Goal: Navigation & Orientation: Find specific page/section

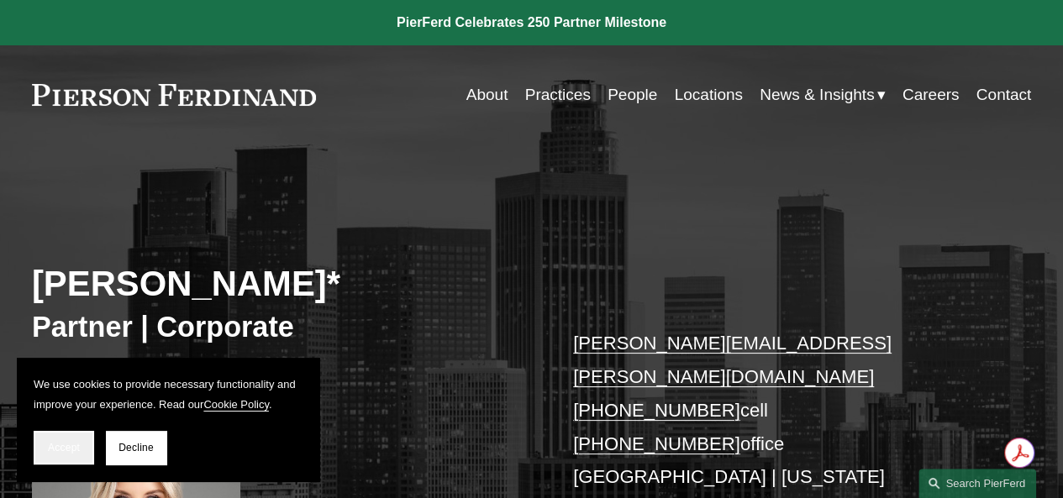
click at [71, 456] on button "Accept" at bounding box center [64, 448] width 61 height 34
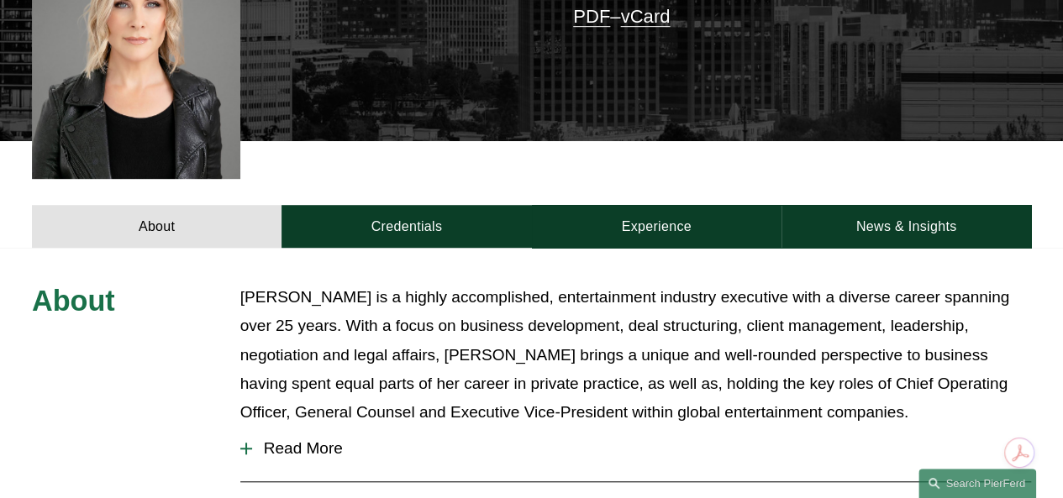
scroll to position [505, 0]
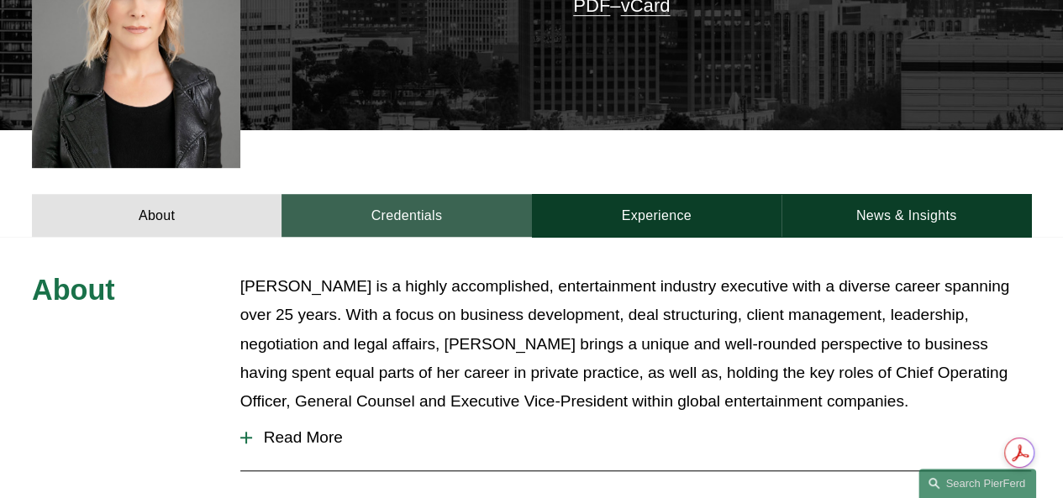
click at [405, 194] on link "Credentials" at bounding box center [407, 215] width 250 height 43
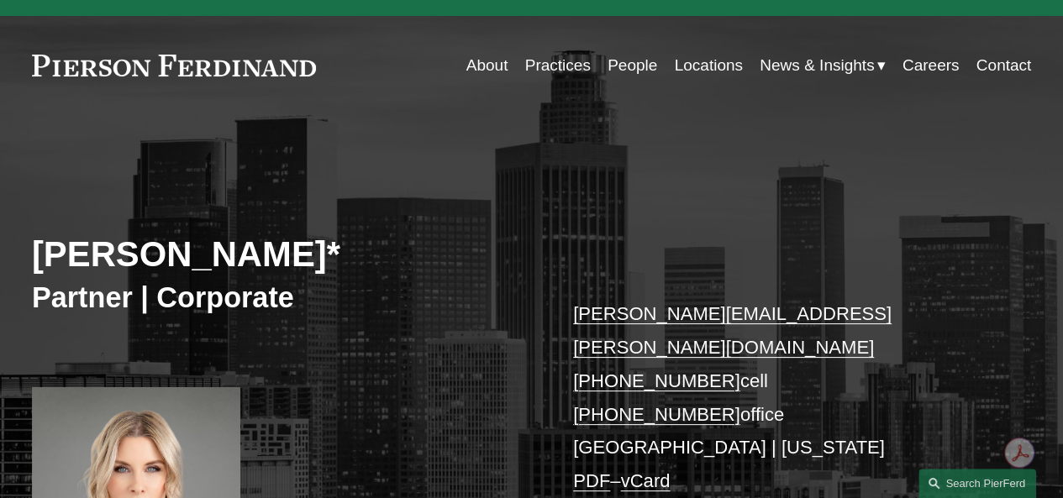
scroll to position [0, 0]
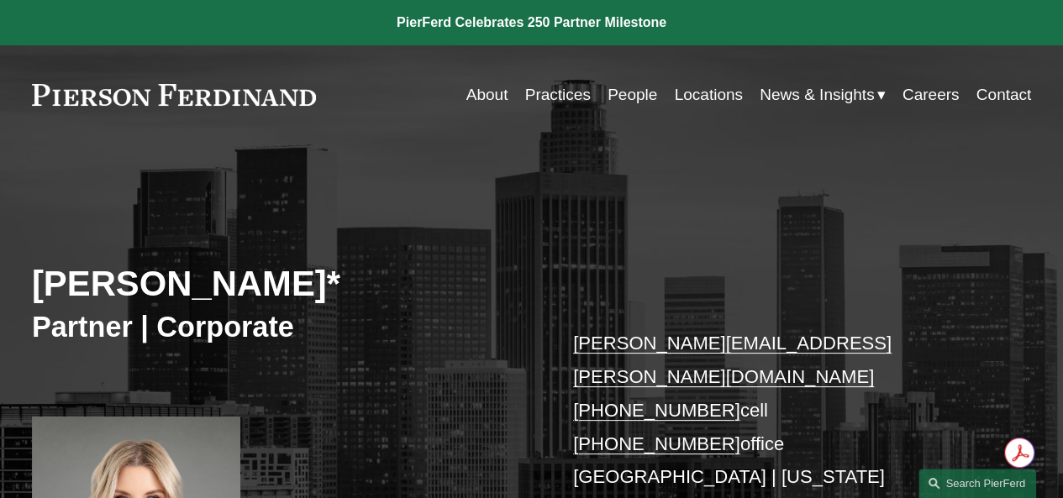
click at [718, 103] on link "Locations" at bounding box center [708, 95] width 68 height 32
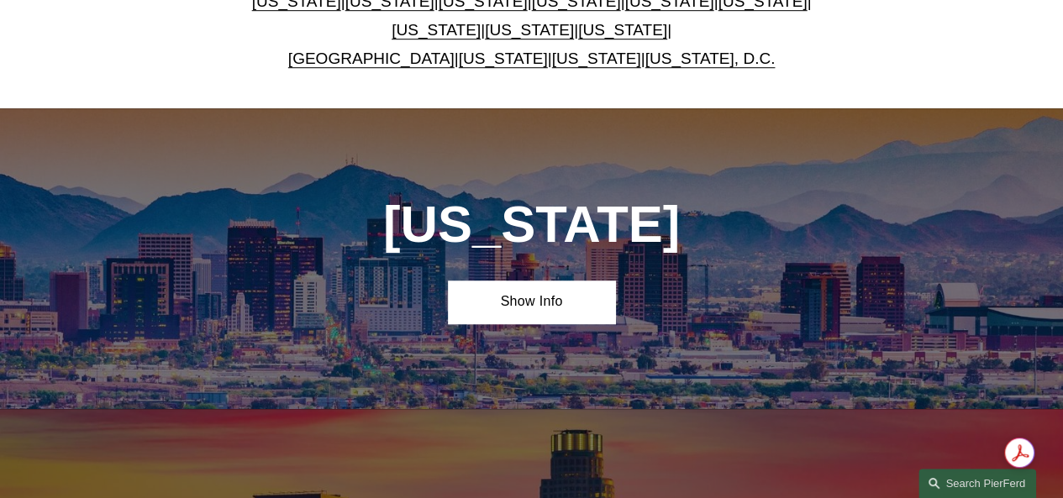
scroll to position [524, 0]
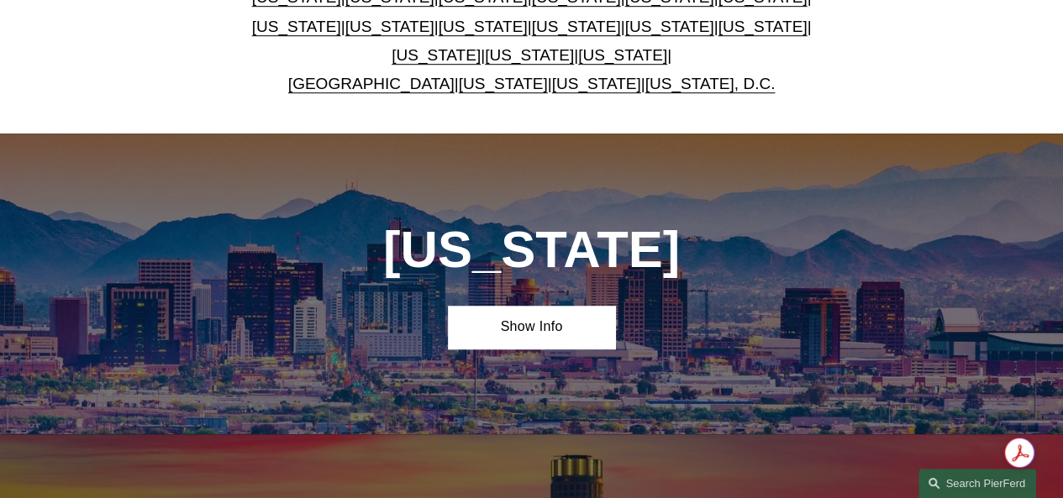
click at [624, 34] on link "[US_STATE]" at bounding box center [668, 27] width 89 height 18
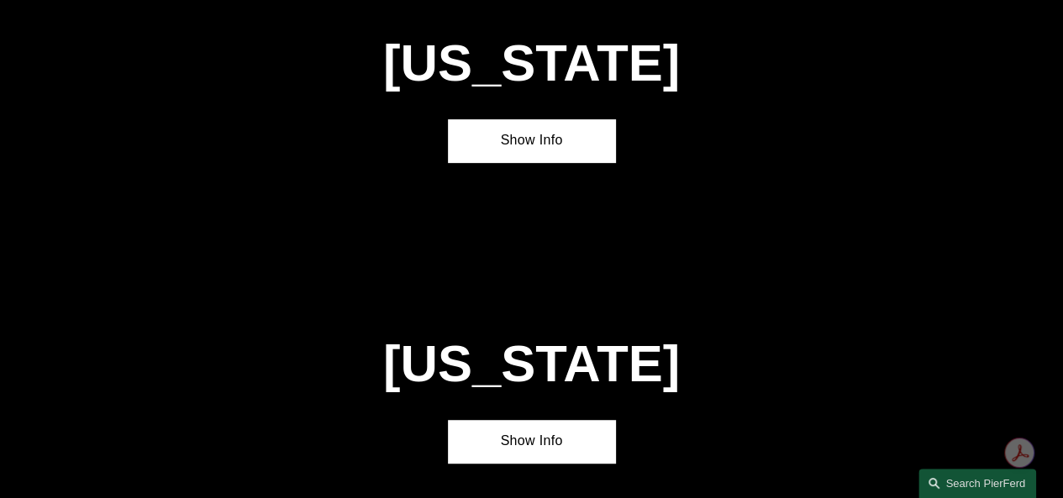
scroll to position [3706, 0]
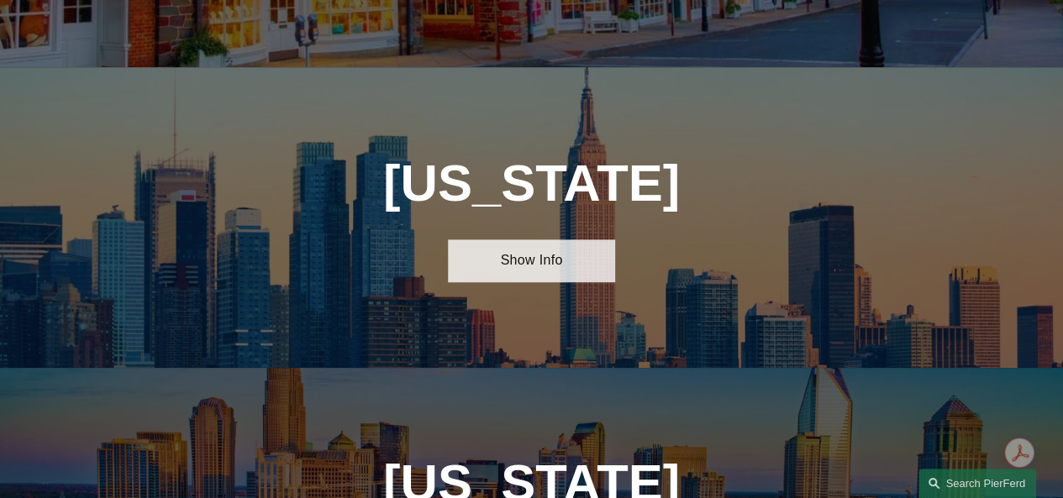
click at [529, 240] on link "Show Info" at bounding box center [531, 261] width 166 height 43
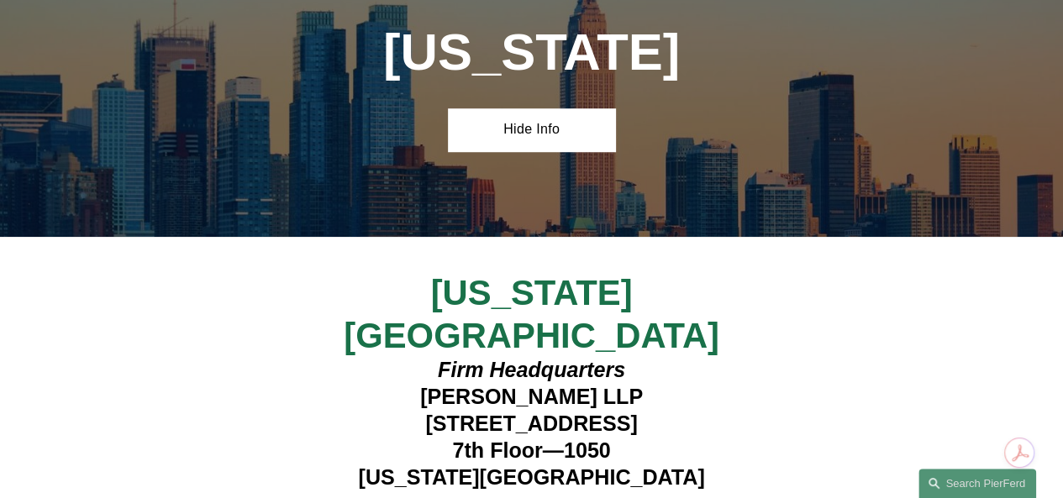
scroll to position [3854, 0]
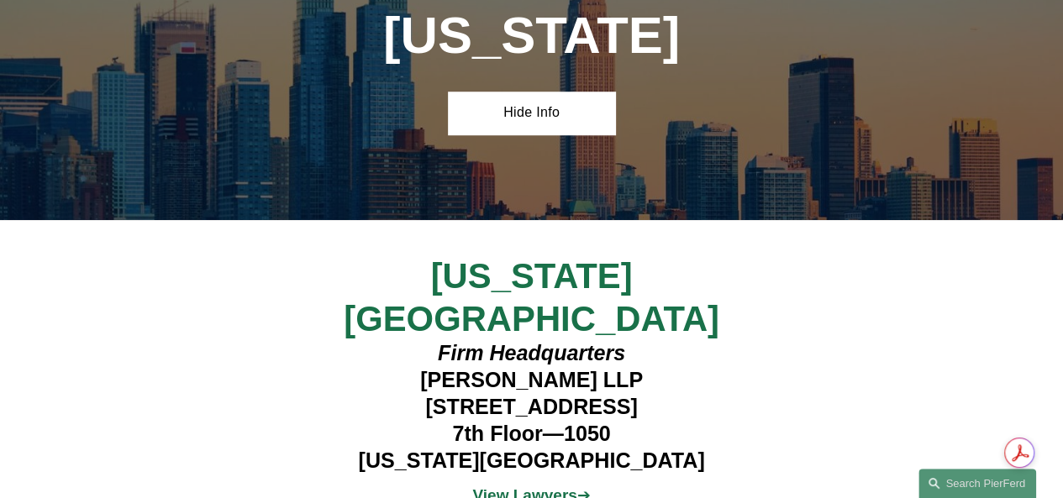
click at [558, 487] on strong "View Lawyers" at bounding box center [524, 496] width 104 height 18
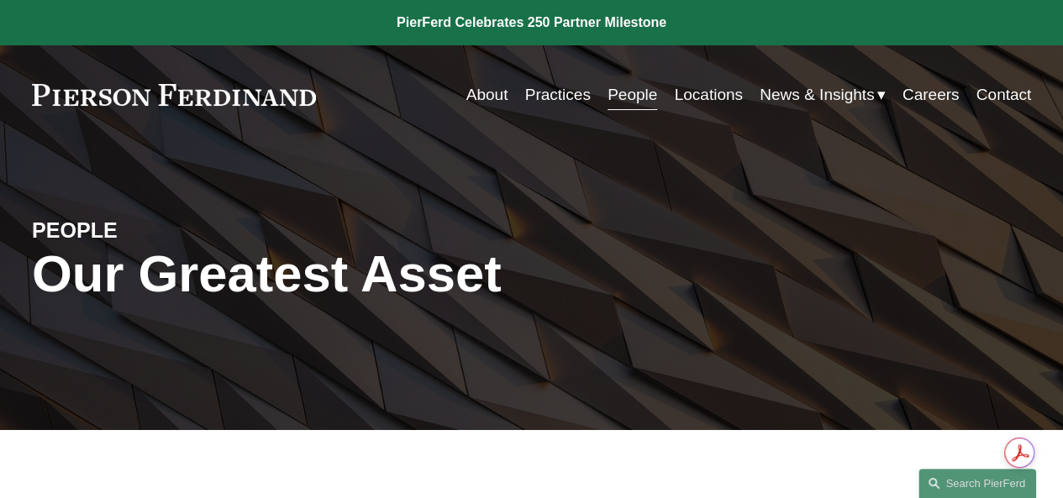
click at [488, 93] on link "About" at bounding box center [487, 95] width 42 height 32
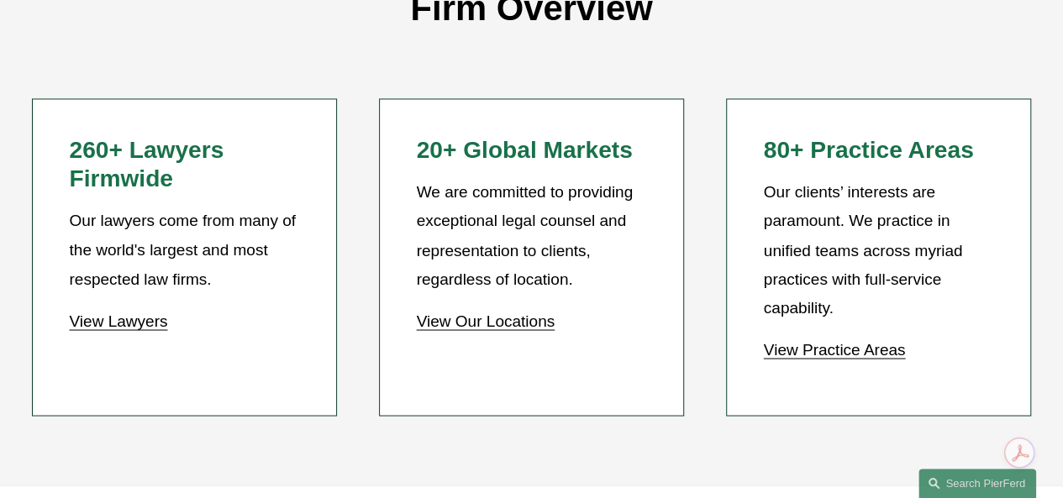
scroll to position [1378, 0]
